Goal: Task Accomplishment & Management: Complete application form

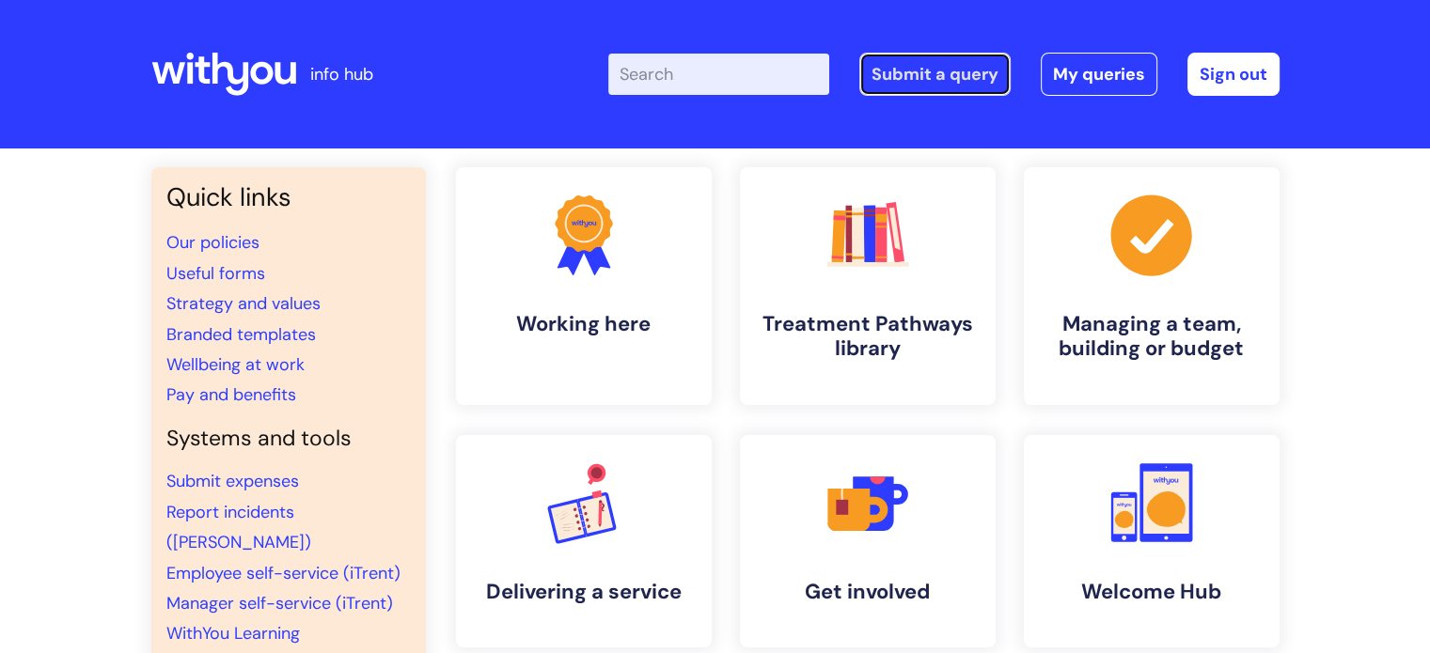
click at [935, 61] on link "Submit a query" at bounding box center [934, 74] width 151 height 43
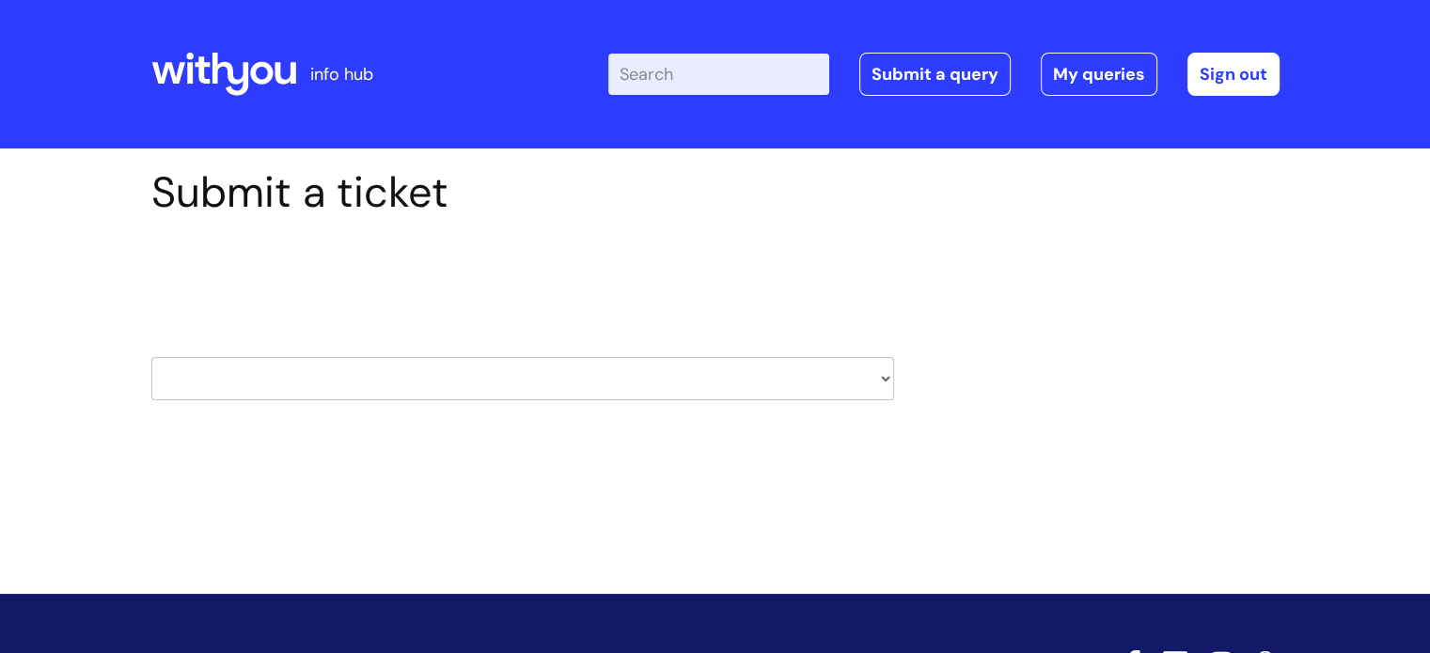
click at [801, 365] on select "HR / People IT and Support Clinical Drug Alerts Finance Accounts Data Support T…" at bounding box center [522, 378] width 743 height 43
select select "data_protection"
click at [151, 357] on select "HR / People IT and Support Clinical Drug Alerts Finance Accounts Data Support T…" at bounding box center [522, 378] width 743 height 43
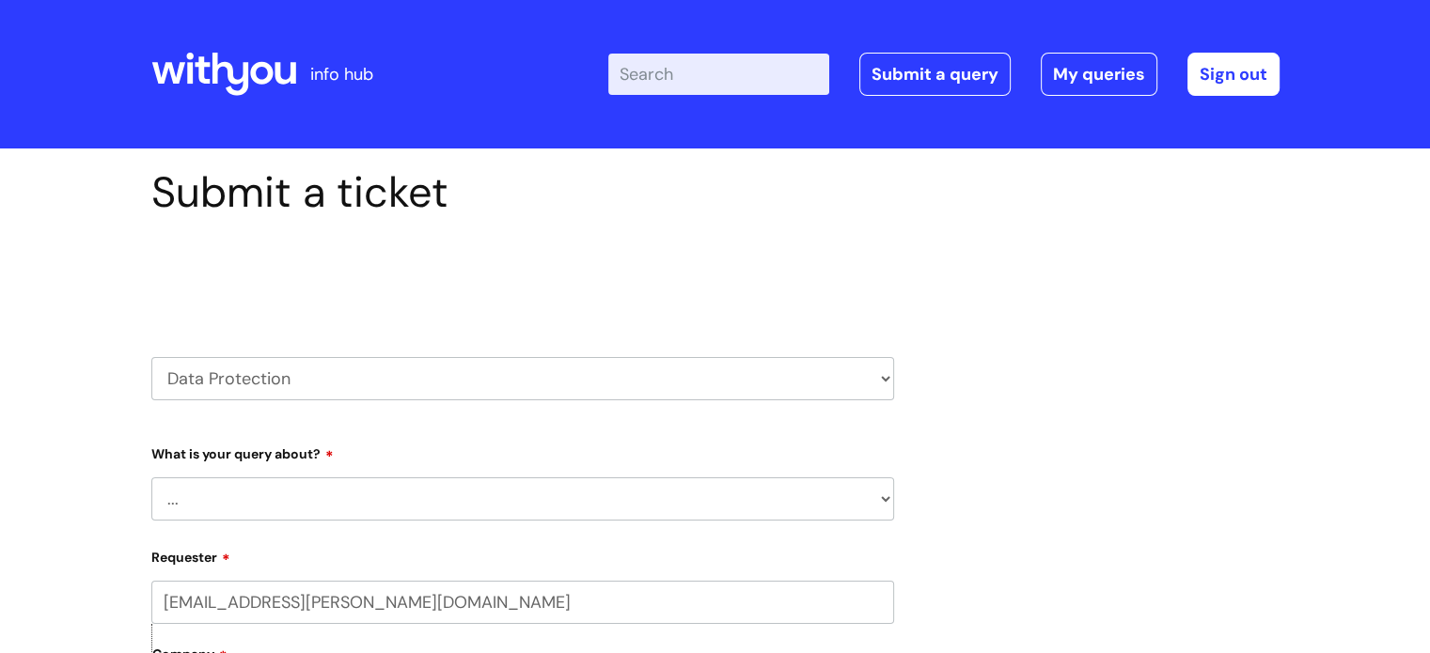
click at [375, 375] on select "HR / People IT and Support Clinical Drug Alerts Finance Accounts Data Support T…" at bounding box center [522, 378] width 743 height 43
select select "data_support_team"
click at [151, 357] on select "HR / People IT and Support Clinical Drug Alerts Finance Accounts Data Support T…" at bounding box center [522, 378] width 743 height 43
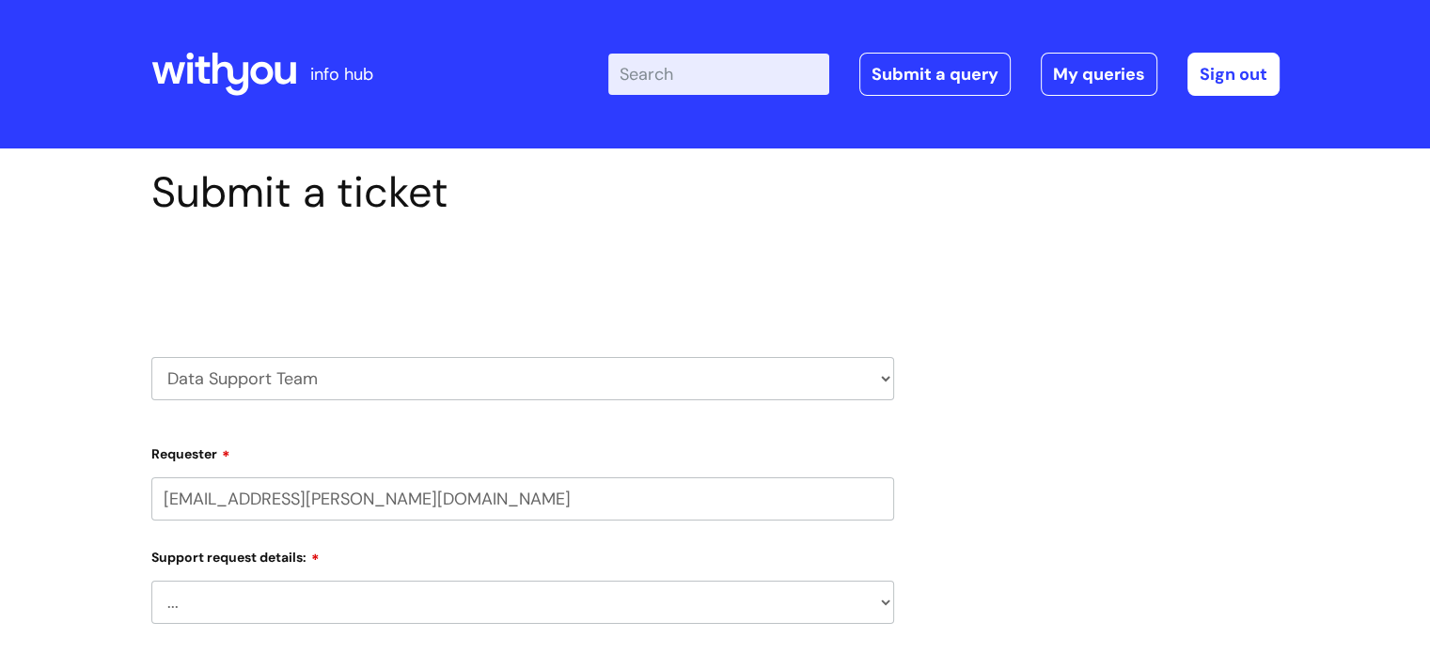
select select "80004157224"
drag, startPoint x: 0, startPoint y: 0, endPoint x: 285, endPoint y: 495, distance: 570.7
click at [285, 495] on input "jack.bufton@wearewithyou.org.uk" at bounding box center [522, 499] width 743 height 43
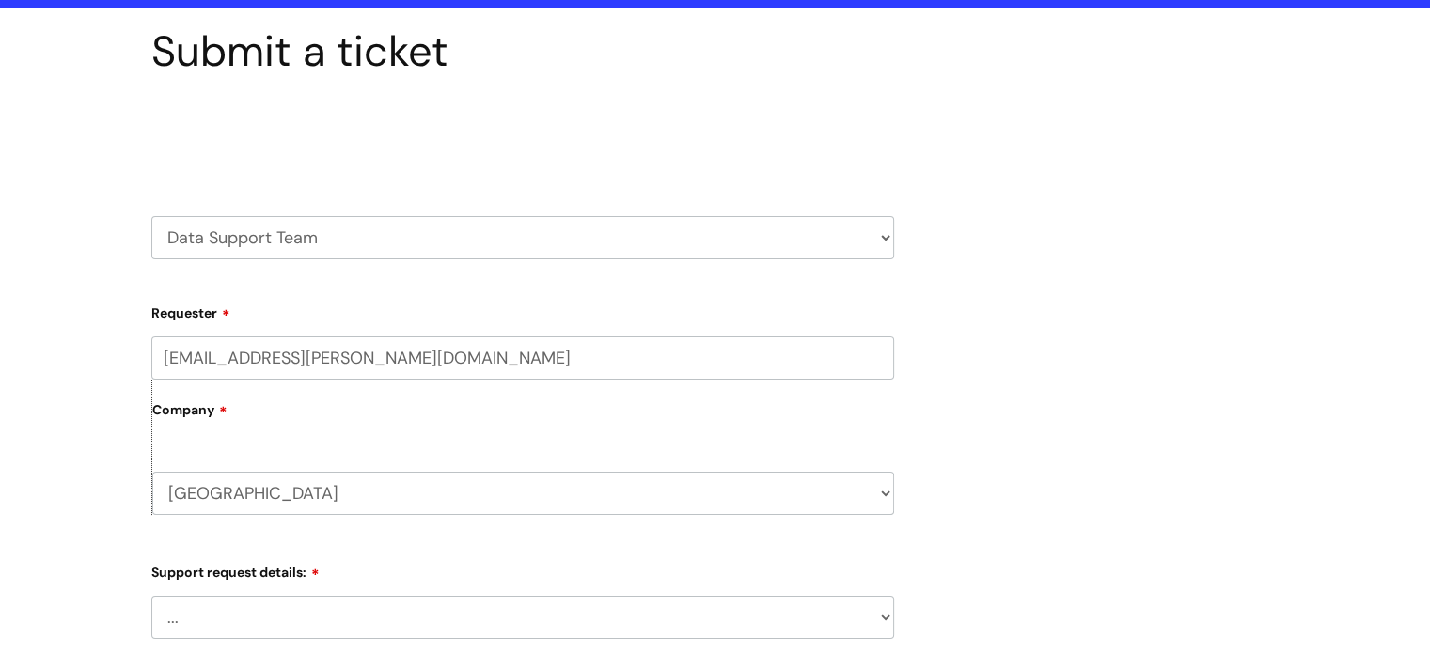
scroll to position [202, 0]
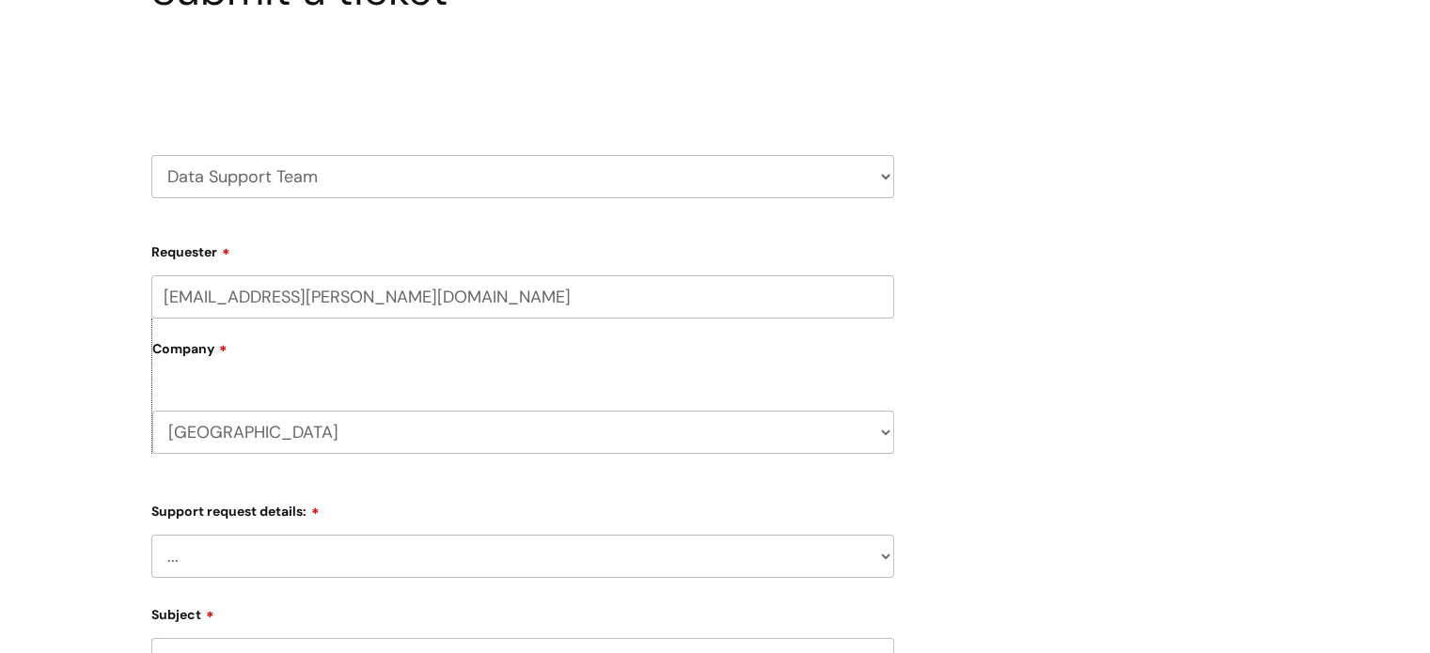
click at [284, 538] on select "... My enquiry relates to Nebula My enquiry relates to Halo My enquiry relates …" at bounding box center [522, 556] width 743 height 43
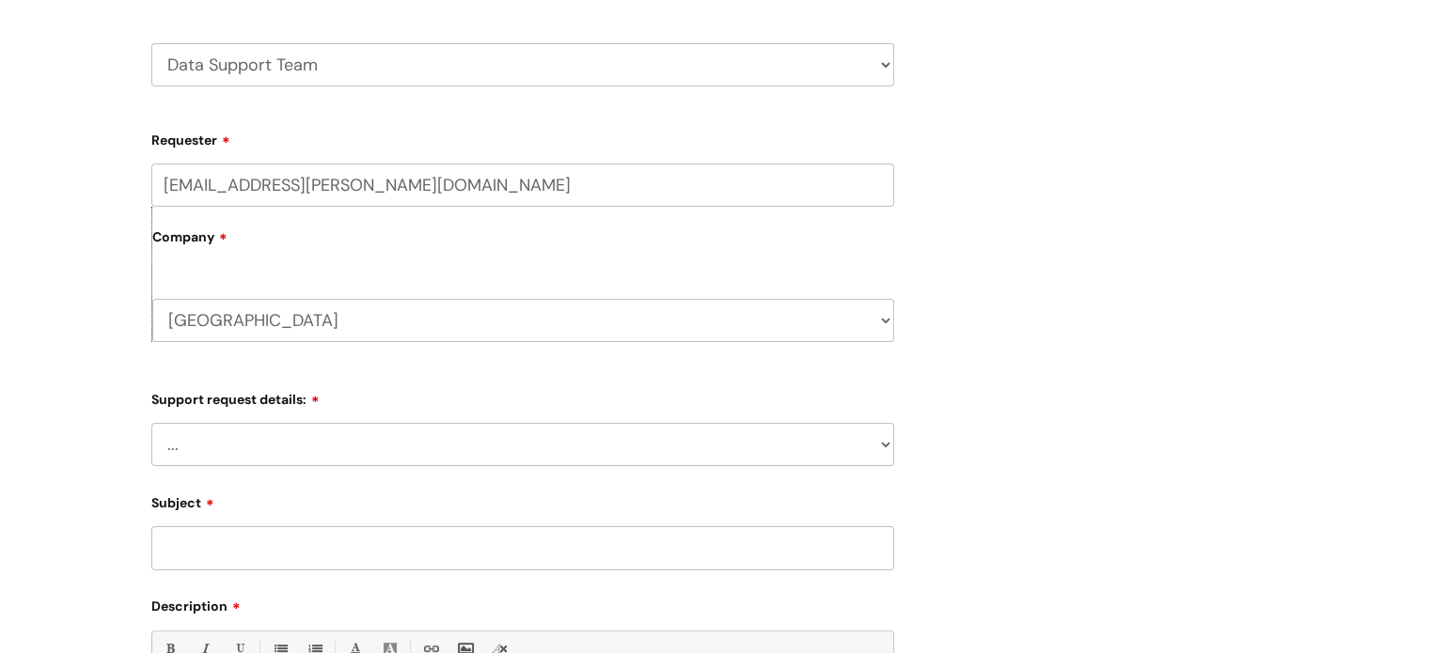
scroll to position [325, 0]
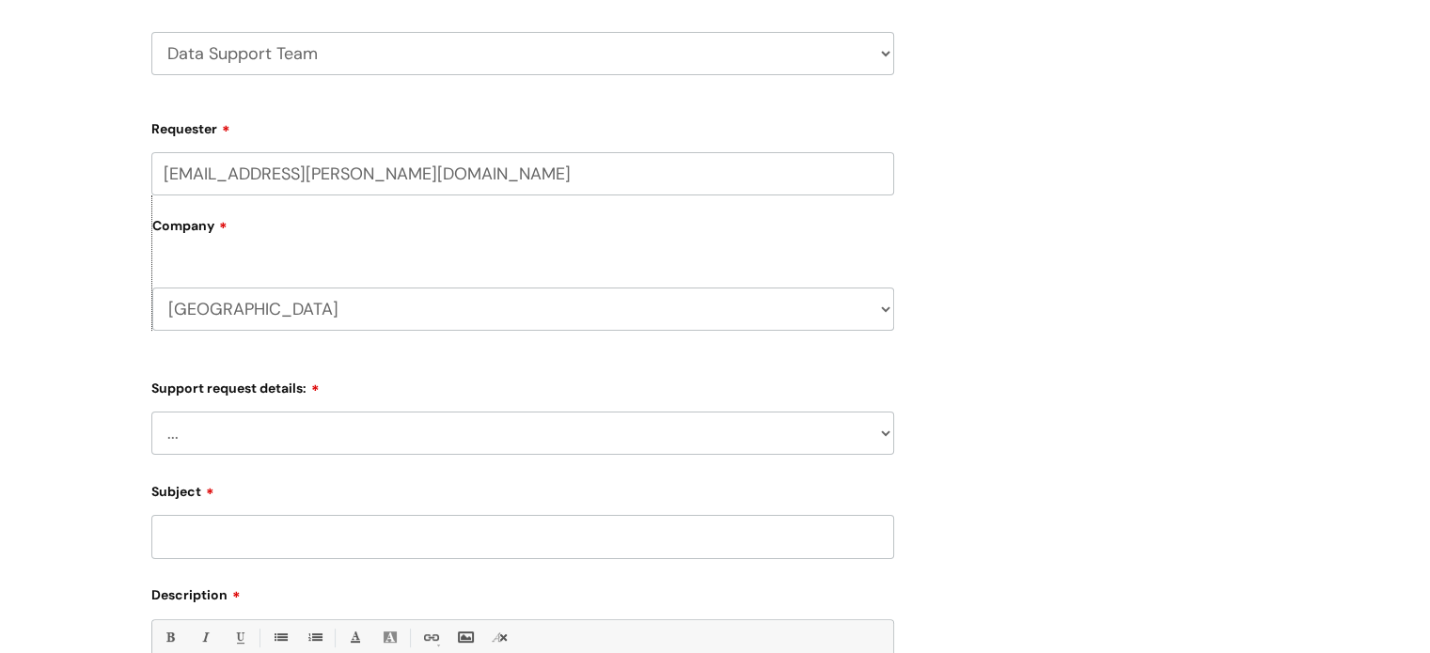
click at [280, 420] on select "... My enquiry relates to Nebula My enquiry relates to Halo My enquiry relates …" at bounding box center [522, 433] width 743 height 43
drag, startPoint x: 280, startPoint y: 420, endPoint x: 288, endPoint y: 356, distance: 64.4
click at [288, 356] on form "Requester jack.bufton@wearewithyou.org.uk Company Shropshire WithYou Current St…" at bounding box center [522, 529] width 743 height 832
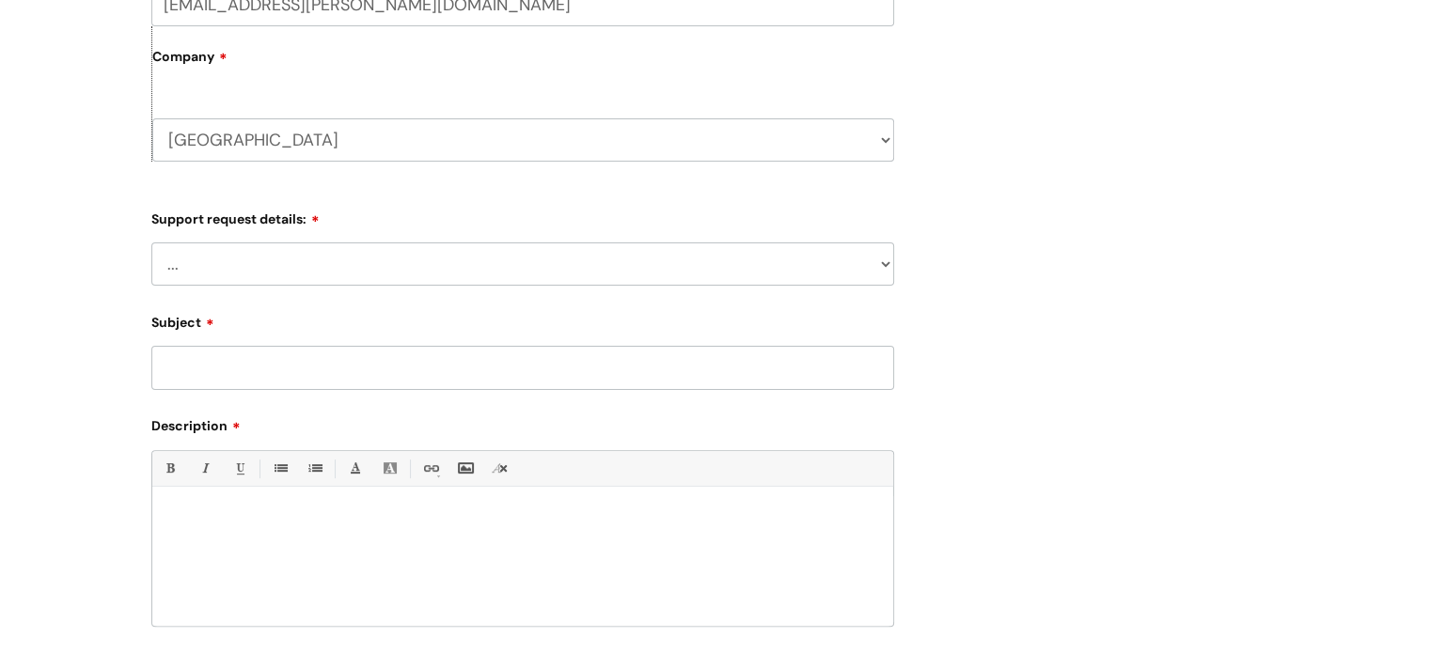
click at [293, 264] on select "... My enquiry relates to Nebula My enquiry relates to Halo My enquiry relates …" at bounding box center [522, 264] width 743 height 43
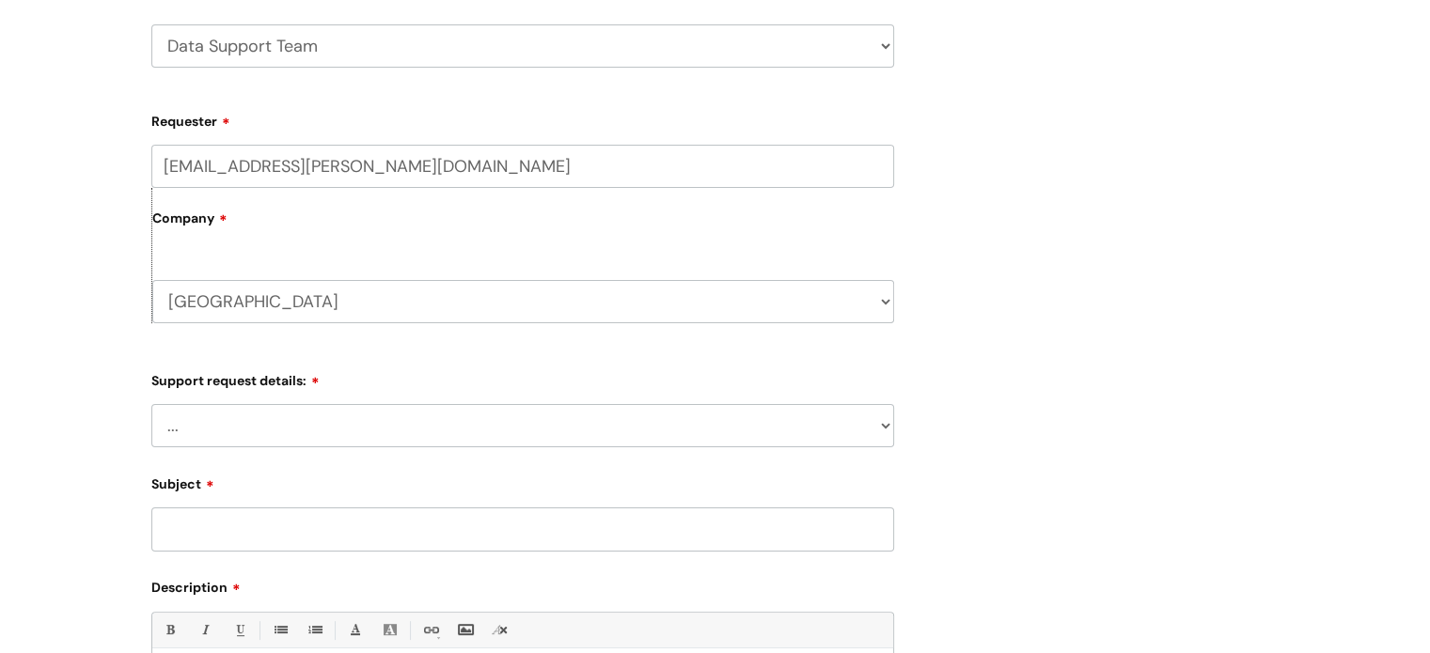
click at [346, 63] on select "HR / People IT and Support Clinical Drug Alerts Finance Accounts Data Support T…" at bounding box center [522, 45] width 743 height 43
select select "data_protection"
click at [151, 24] on select "HR / People IT and Support Clinical Drug Alerts Finance Accounts Data Support T…" at bounding box center [522, 45] width 743 height 43
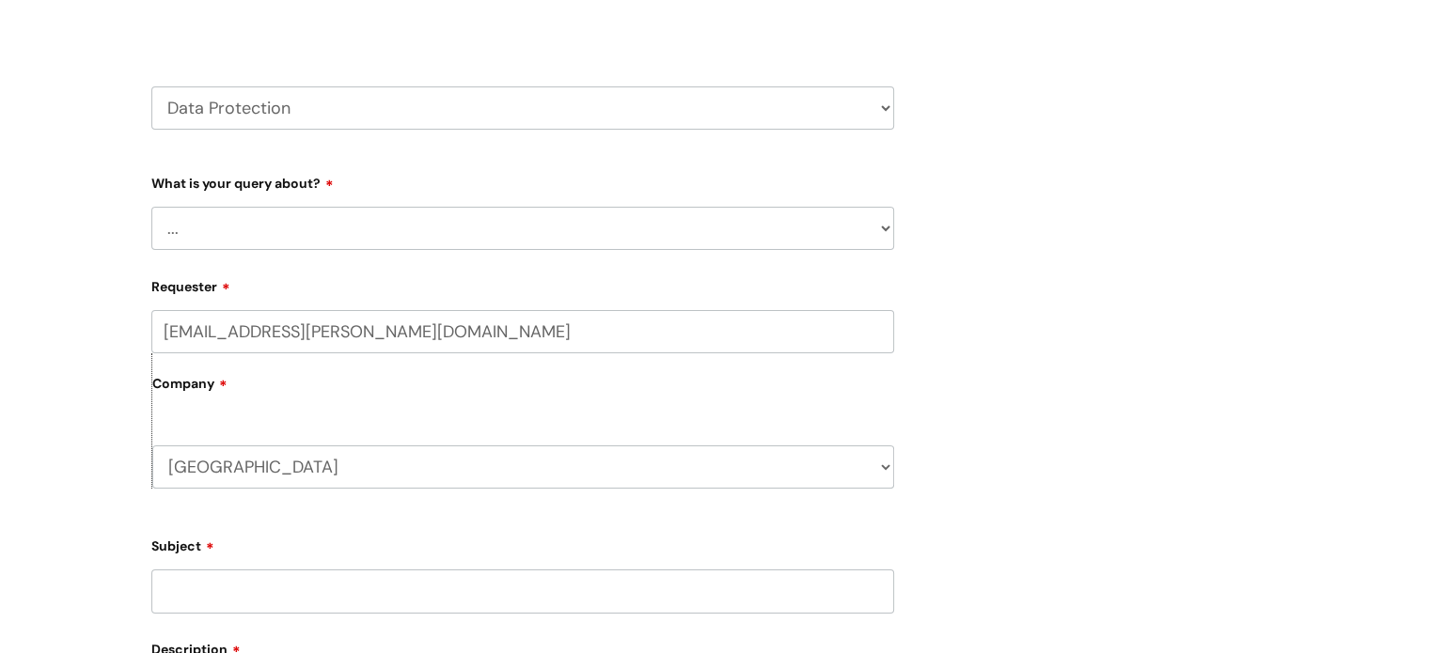
scroll to position [394, 0]
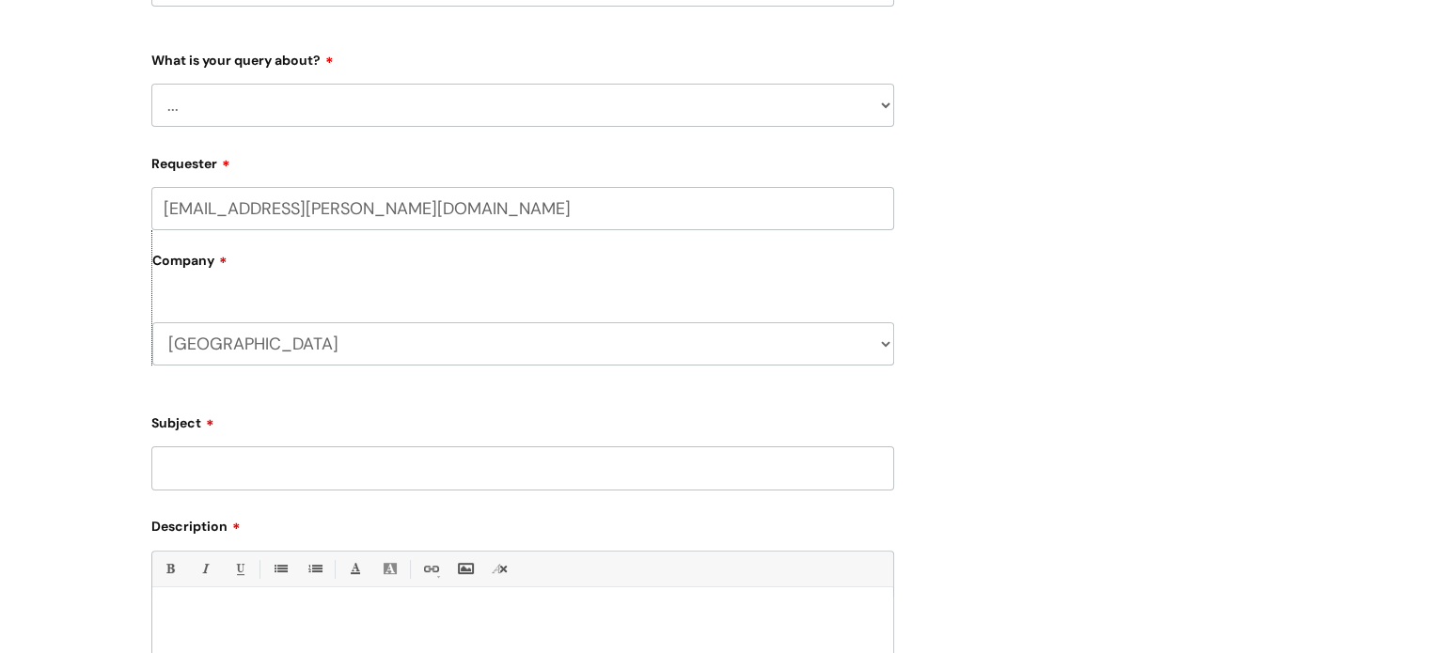
click at [345, 112] on select "... Data Protection Impact Assessment IG/Data breach Information Sharing Agreem…" at bounding box center [522, 105] width 743 height 43
click at [306, 116] on select "... Data Protection Impact Assessment IG/Data breach Information Sharing Agreem…" at bounding box center [522, 105] width 743 height 43
select select "Subject Access Request"
click at [151, 84] on select "... Data Protection Impact Assessment IG/Data breach Information Sharing Agreem…" at bounding box center [522, 105] width 743 height 43
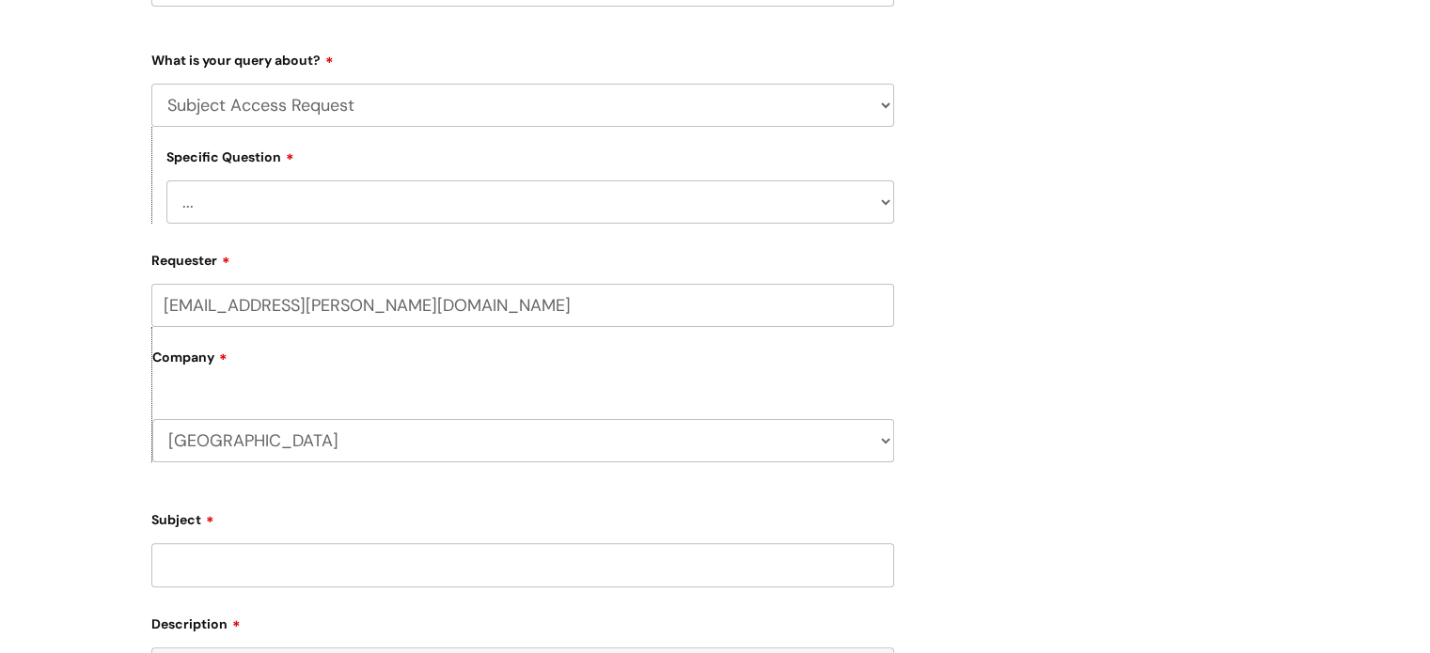
click at [348, 202] on select "... New Request Ongoing request" at bounding box center [530, 202] width 728 height 43
select select "New Request"
click at [166, 181] on select "... New Request Ongoing request" at bounding box center [530, 202] width 728 height 43
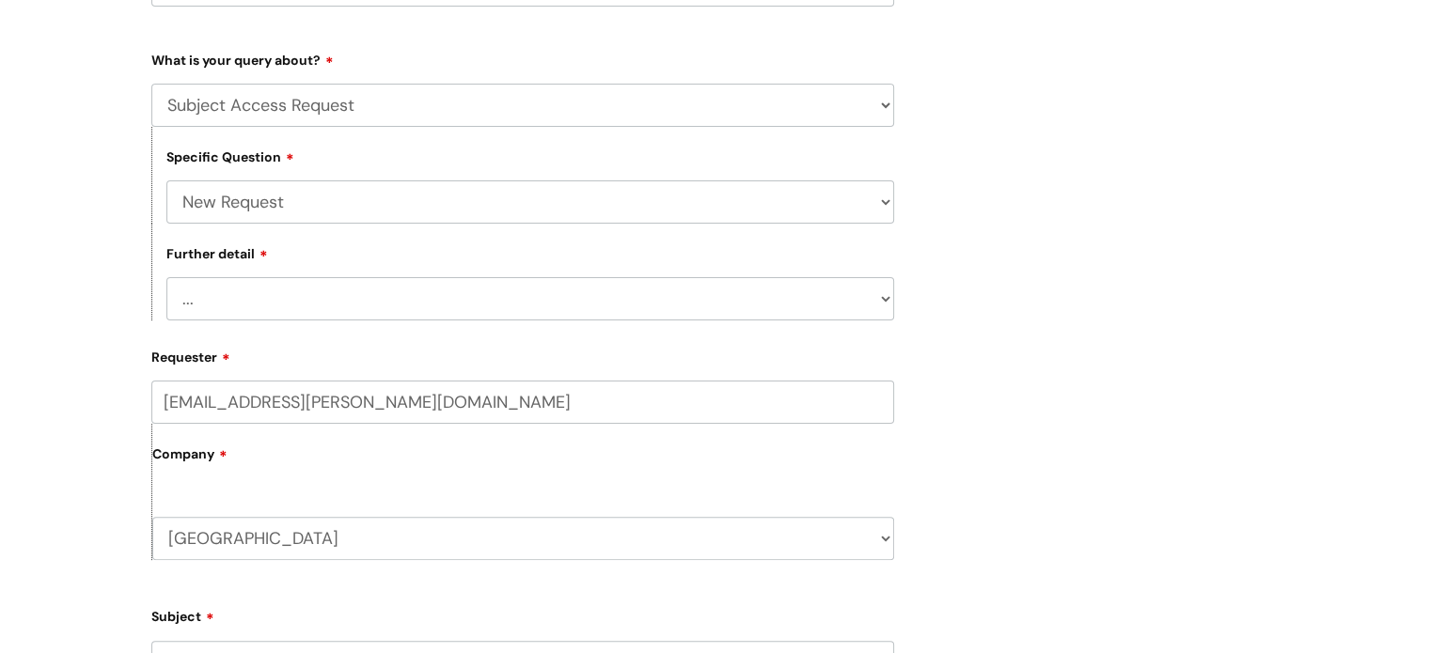
click at [302, 288] on select "... Another type of information request Coroner/deceased service user request S…" at bounding box center [530, 298] width 728 height 43
select select "Service user request (direct)"
click at [166, 278] on select "... Another type of information request Coroner/deceased service user request S…" at bounding box center [530, 298] width 728 height 43
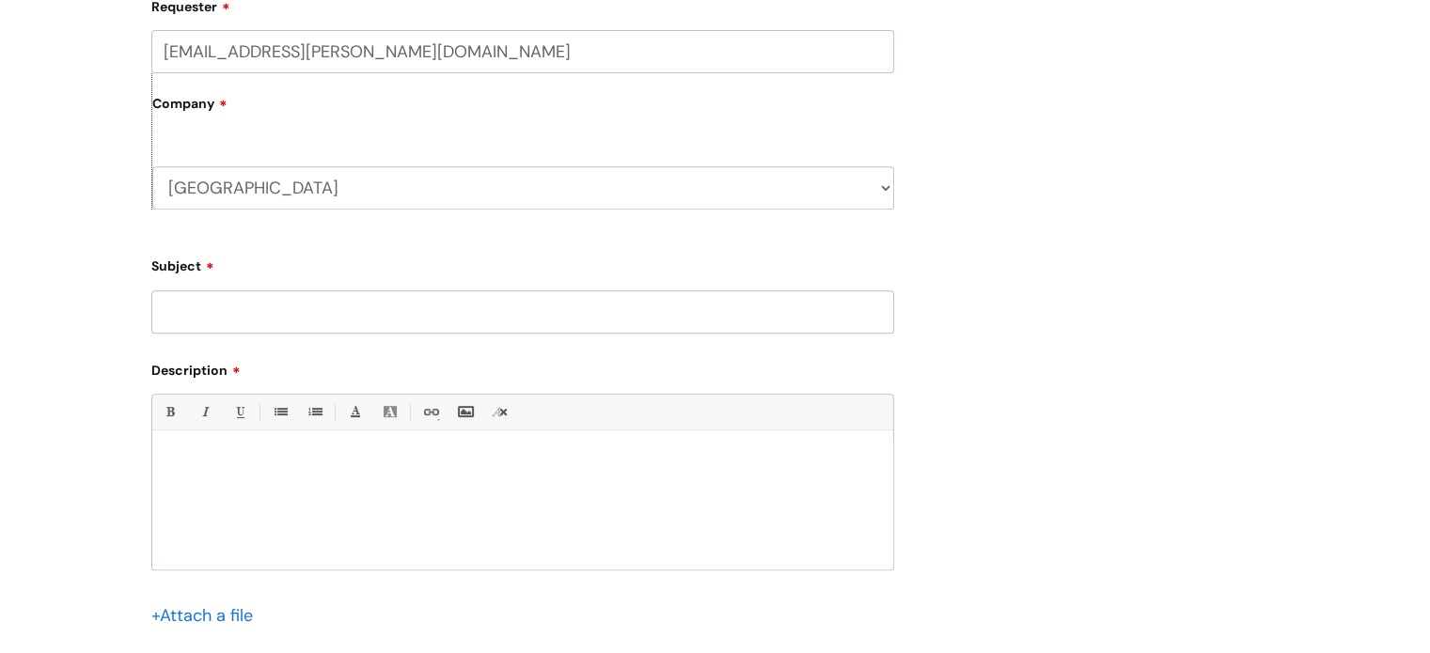
scroll to position [751, 0]
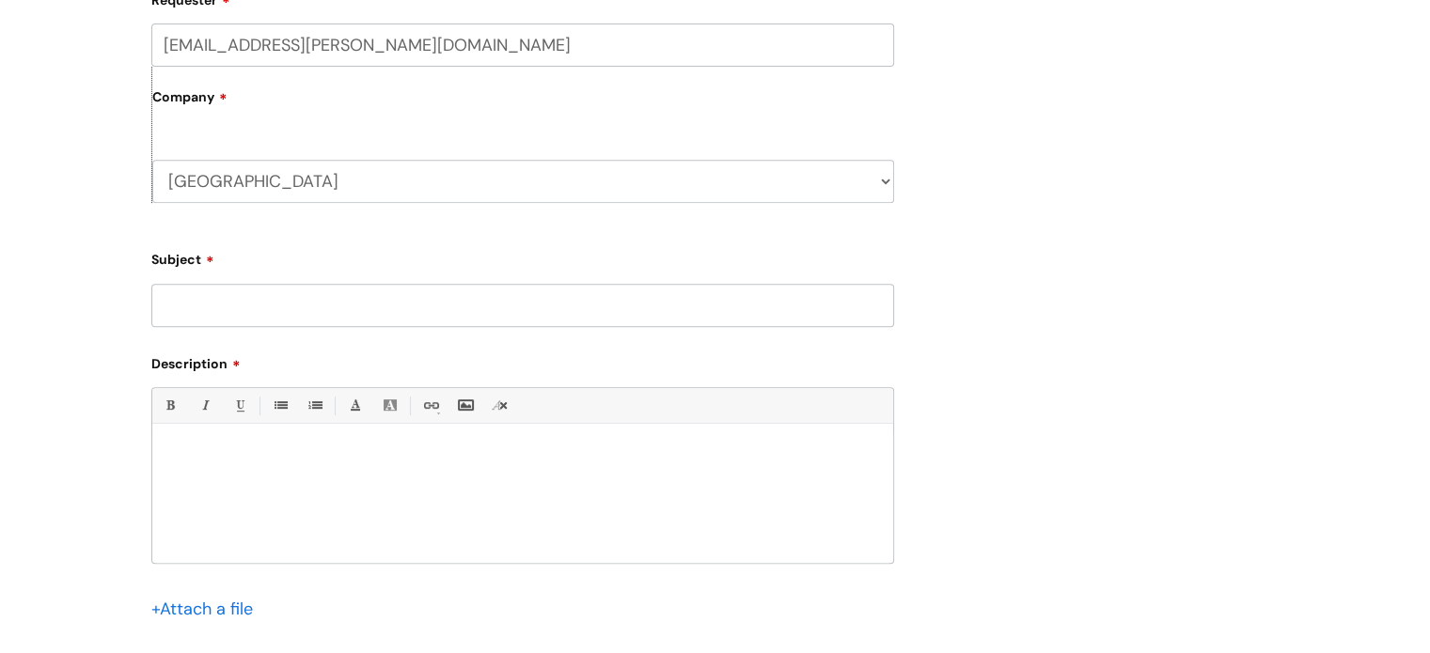
click at [198, 304] on input "Subject" at bounding box center [522, 305] width 743 height 43
type input "SAR"
click at [188, 435] on div at bounding box center [522, 498] width 741 height 130
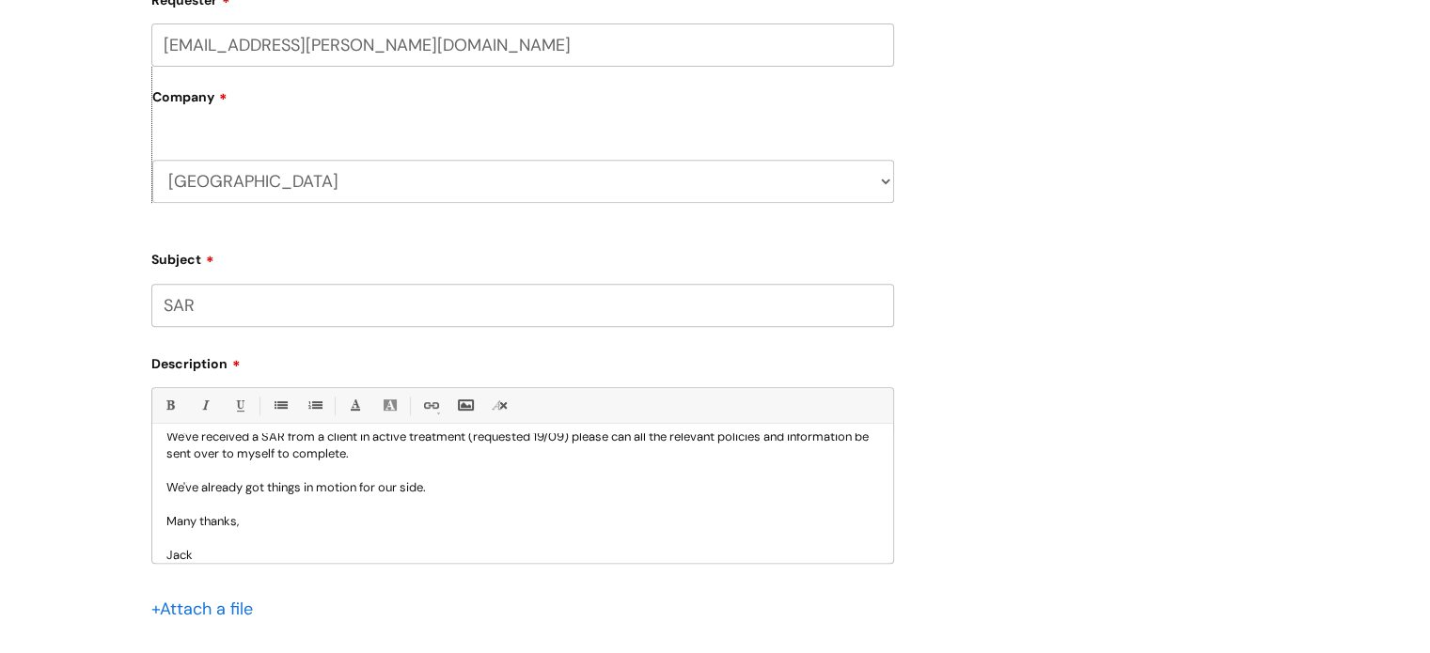
scroll to position [0, 0]
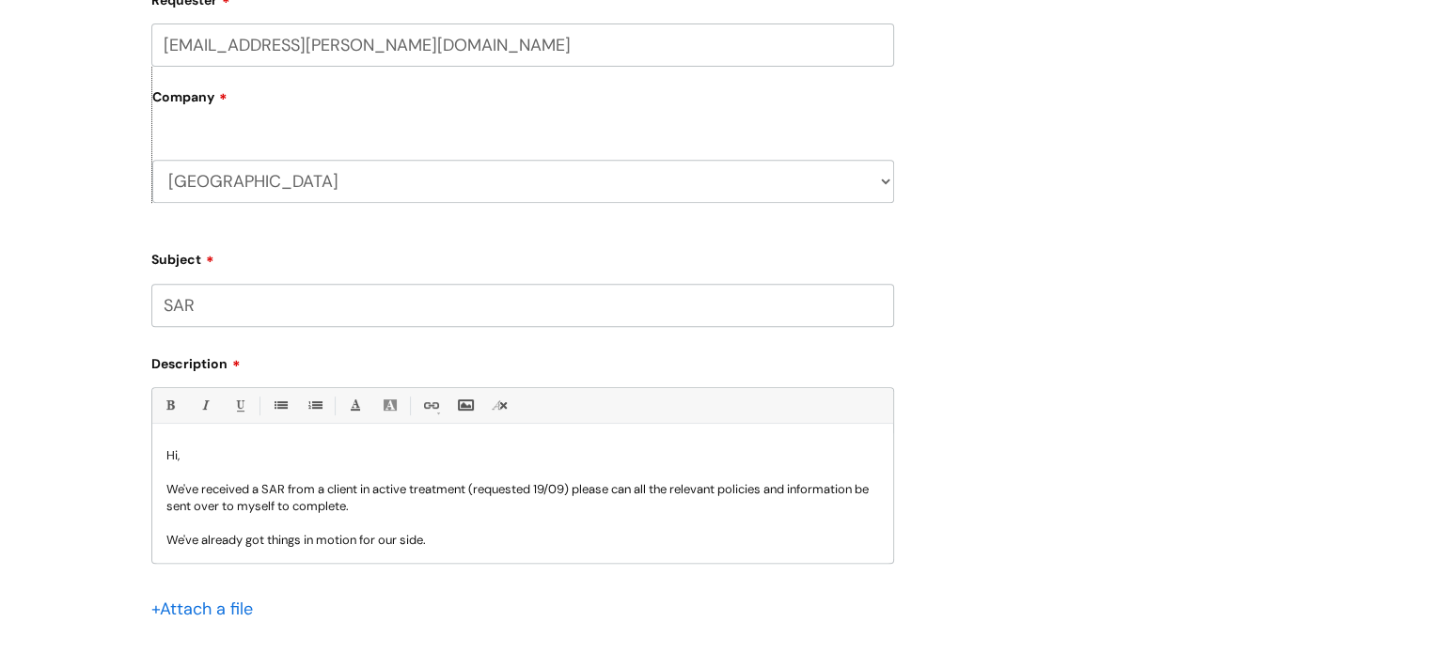
click at [452, 500] on p "We've received a SAR from a client in active treatment (requested 19/09) please…" at bounding box center [522, 498] width 713 height 34
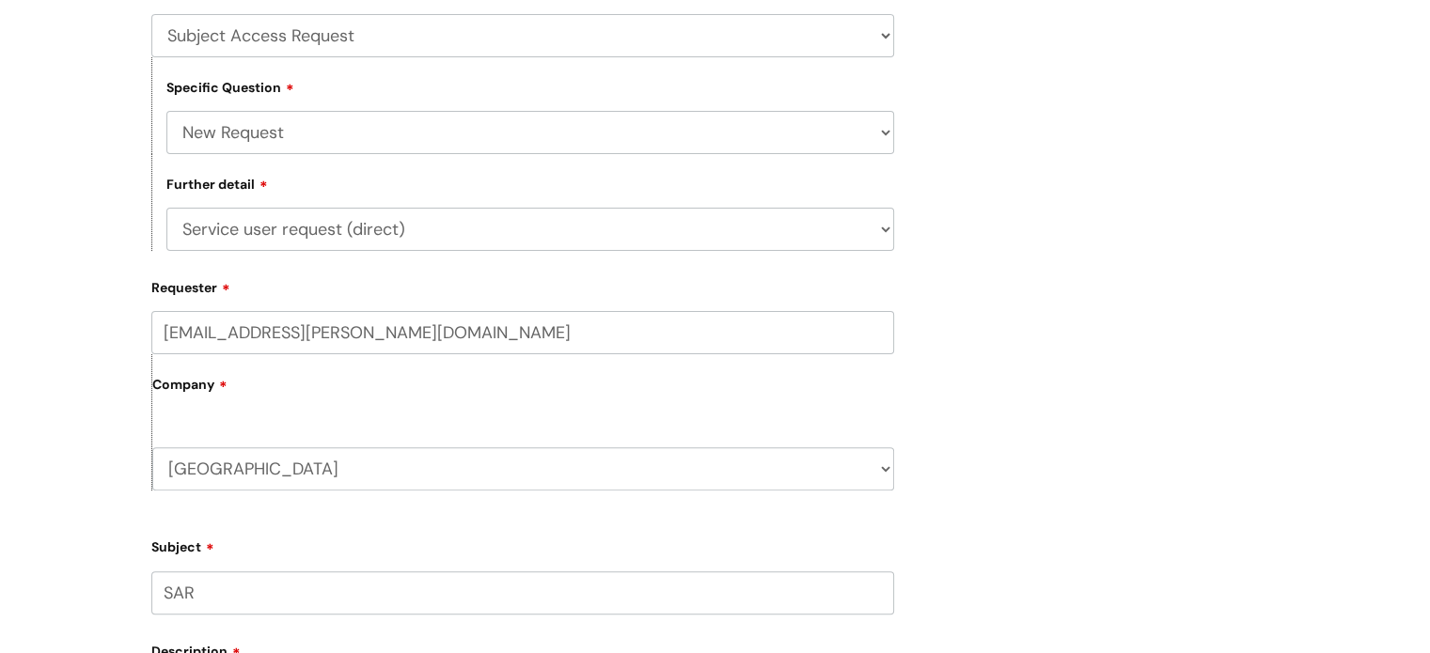
scroll to position [1127, 0]
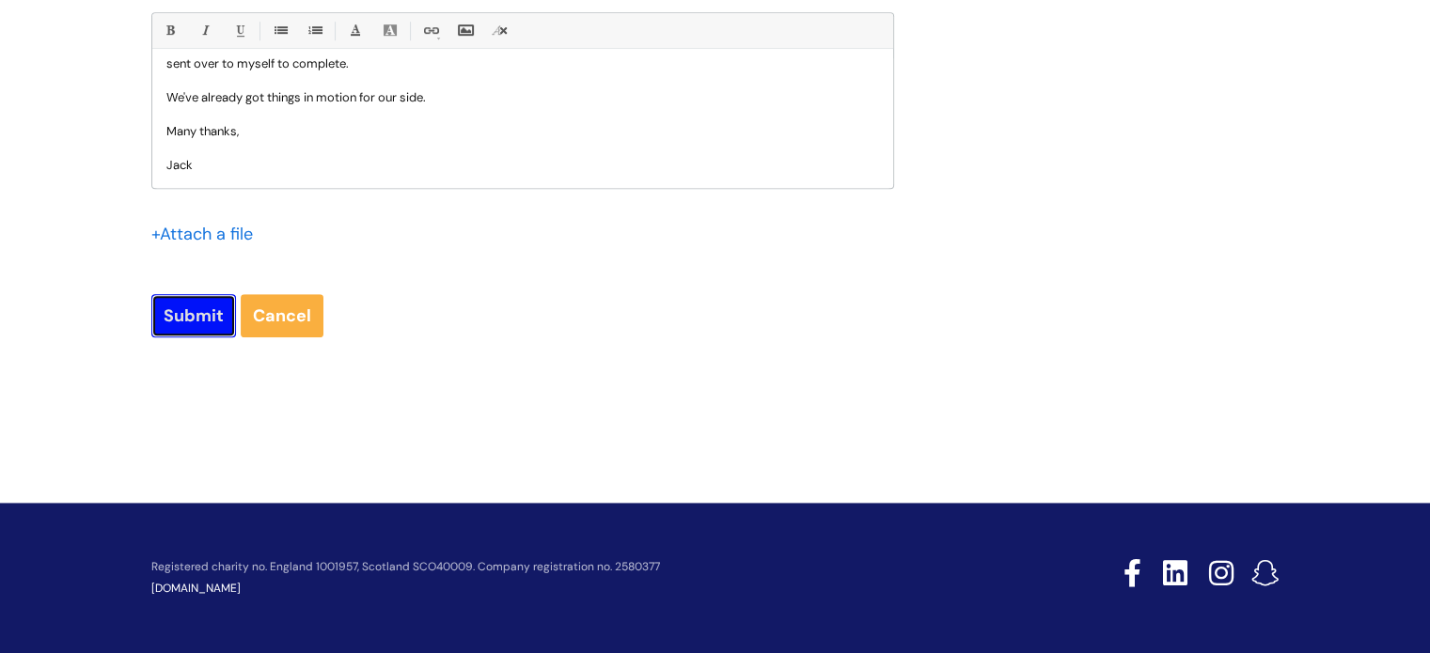
click at [164, 307] on input "Submit" at bounding box center [193, 315] width 85 height 43
type input "Please Wait..."
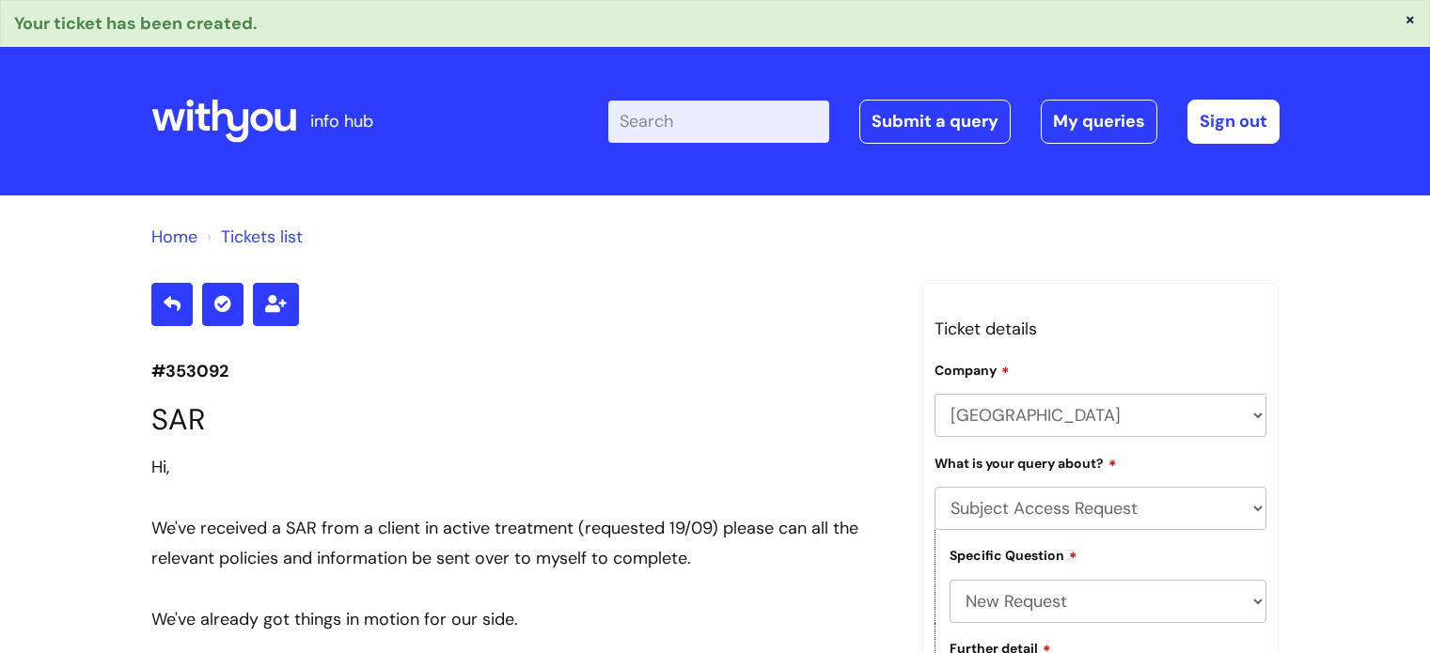
select select "Subject Access Request"
select select "New Request"
select select "Service user request (direct)"
